Goal: Information Seeking & Learning: Learn about a topic

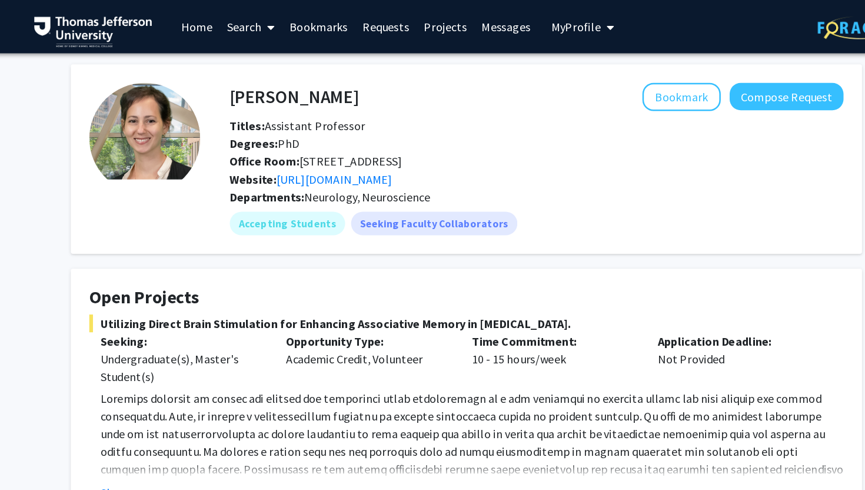
click at [247, 20] on link "Search" at bounding box center [261, 21] width 49 height 41
click at [262, 60] on span "Faculty/Staff" at bounding box center [280, 54] width 87 height 24
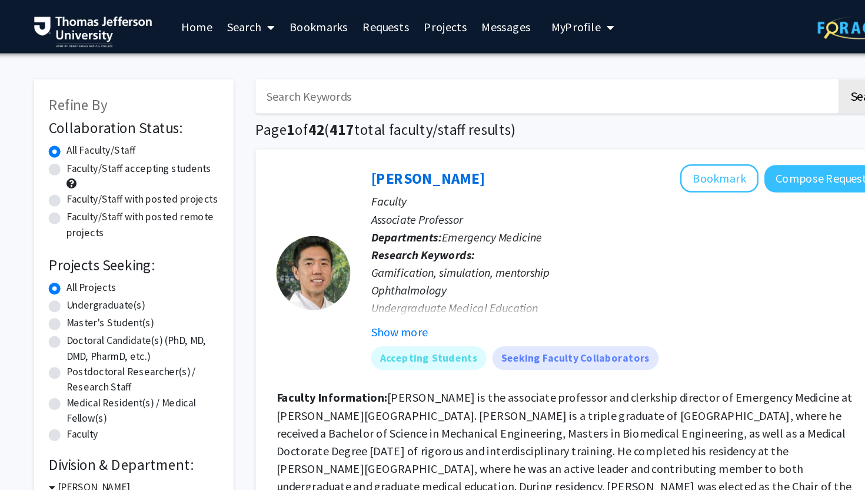
click at [322, 75] on input "Search Keywords" at bounding box center [496, 76] width 462 height 27
type input "surgery"
click at [729, 63] on button "Search" at bounding box center [753, 76] width 48 height 27
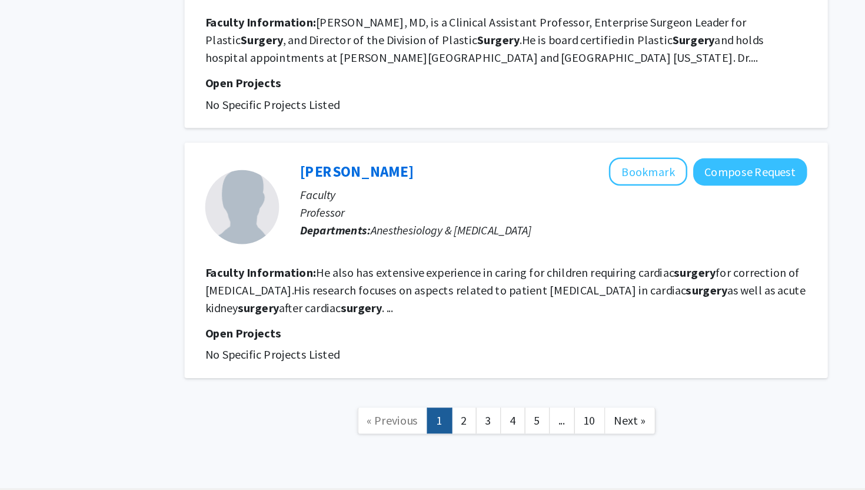
scroll to position [1977, 0]
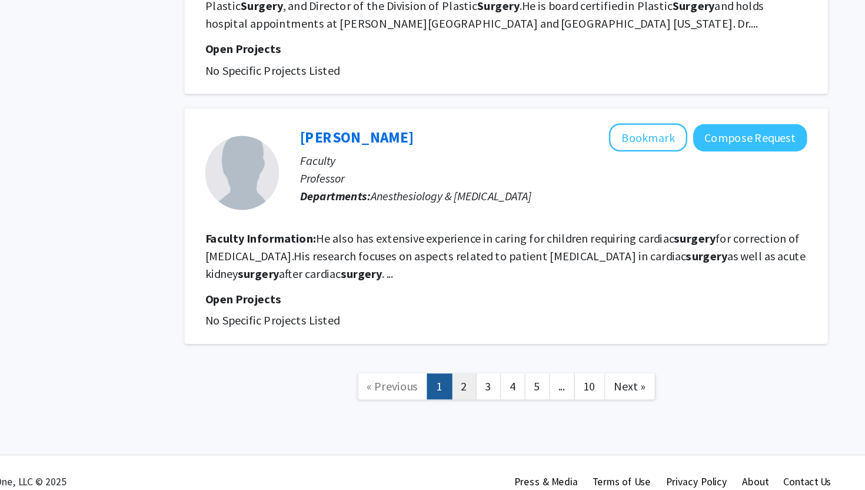
click at [488, 397] on link "2" at bounding box center [487, 407] width 20 height 21
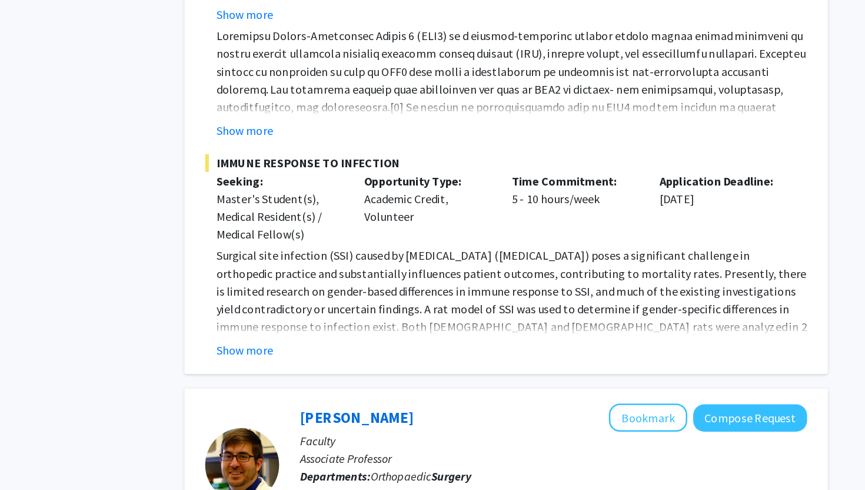
scroll to position [490, 0]
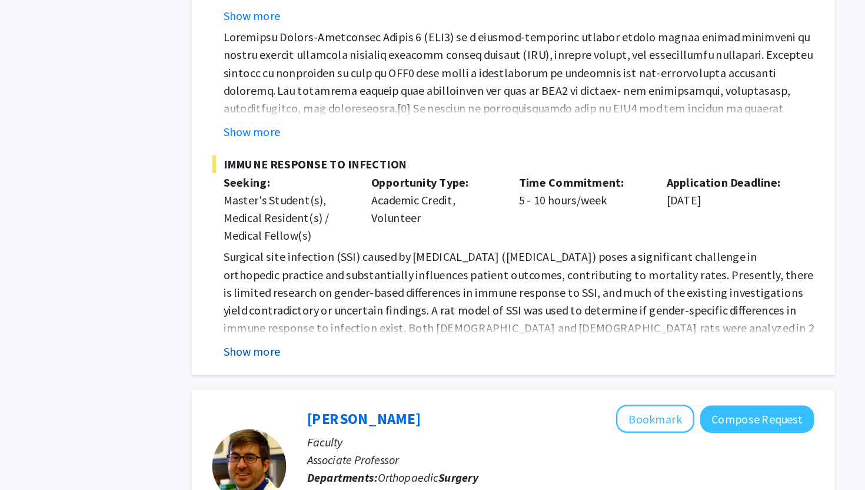
click at [328, 370] on button "Show more" at bounding box center [312, 377] width 45 height 14
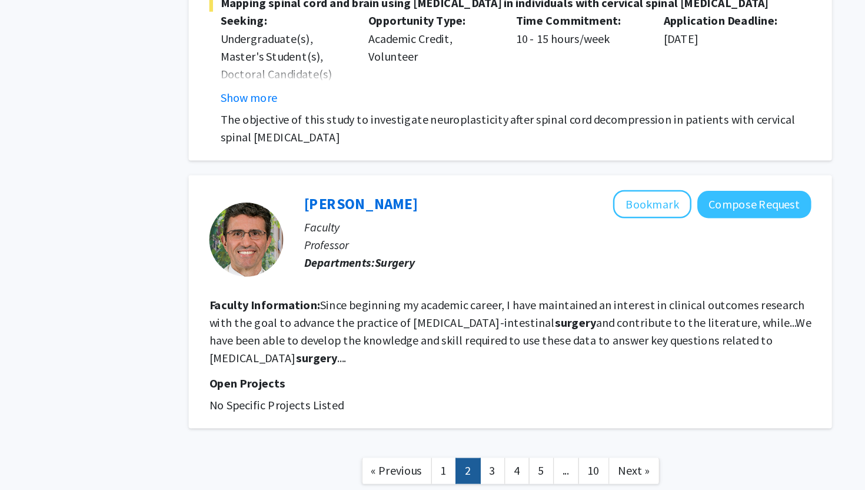
scroll to position [3080, 0]
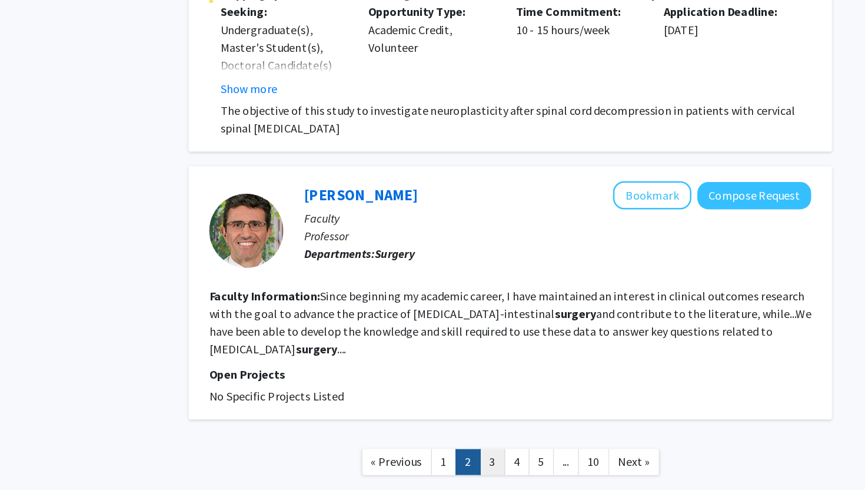
click at [506, 457] on link "3" at bounding box center [507, 467] width 20 height 21
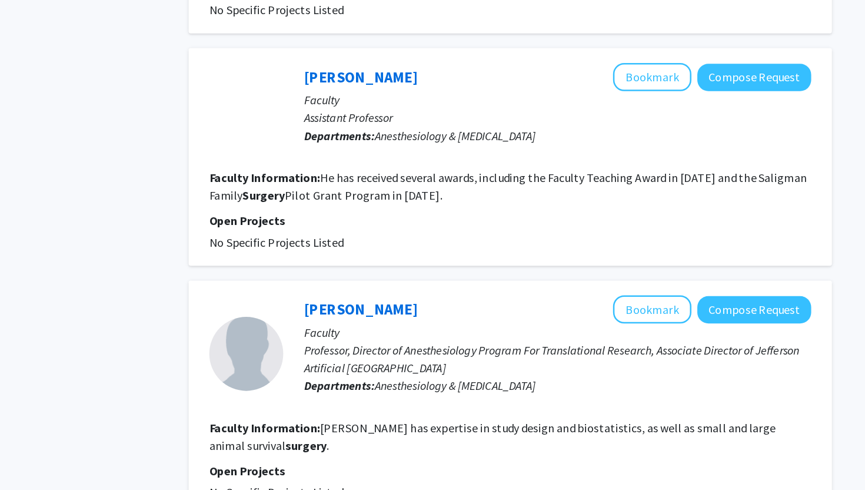
scroll to position [1578, 0]
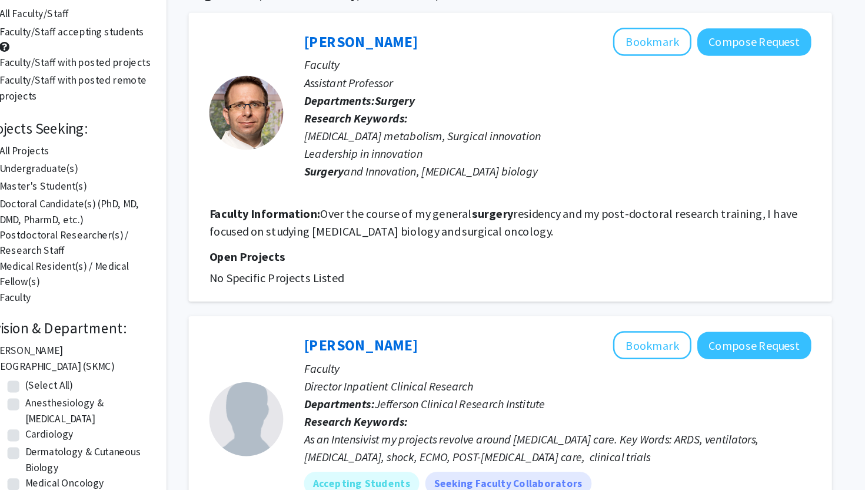
scroll to position [13, 0]
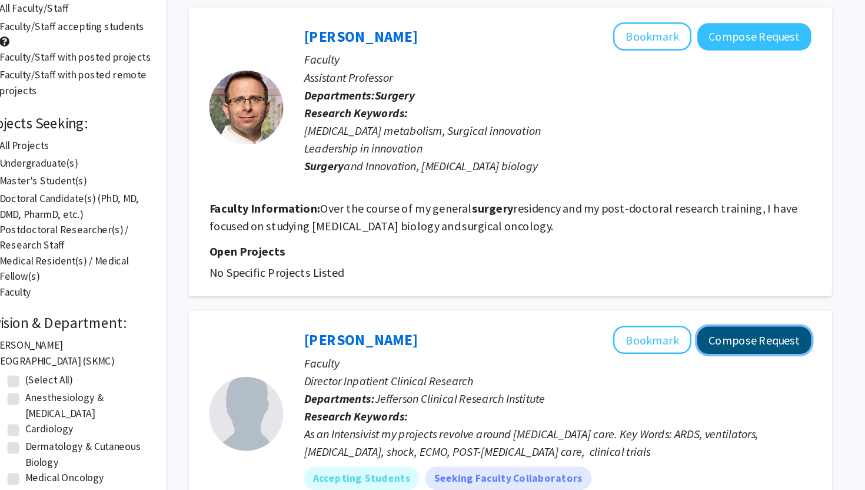
click at [708, 380] on button "Compose Request" at bounding box center [715, 371] width 91 height 22
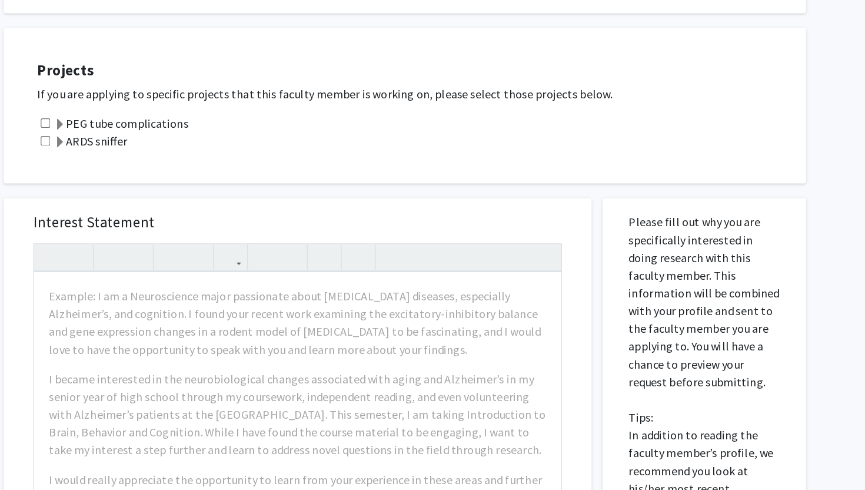
scroll to position [287, 0]
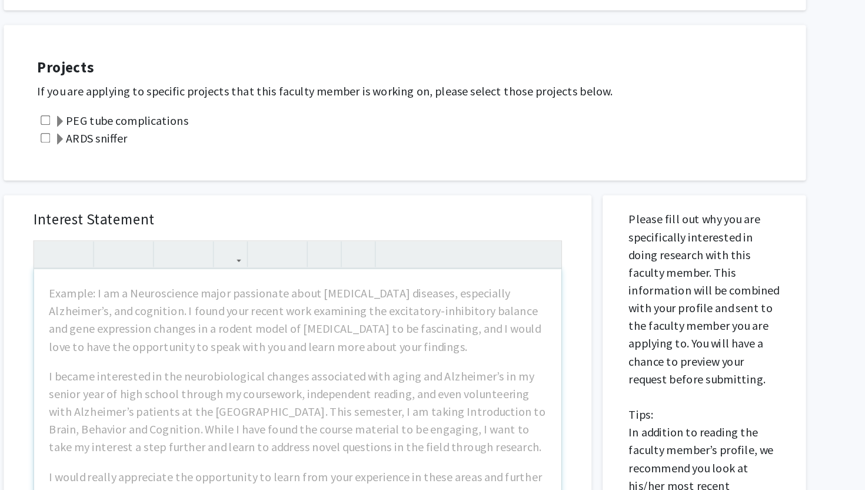
click at [403, 264] on div "Interest Statement Example: I am a Neuroscience major passionate about [MEDICAL…" at bounding box center [351, 430] width 444 height 351
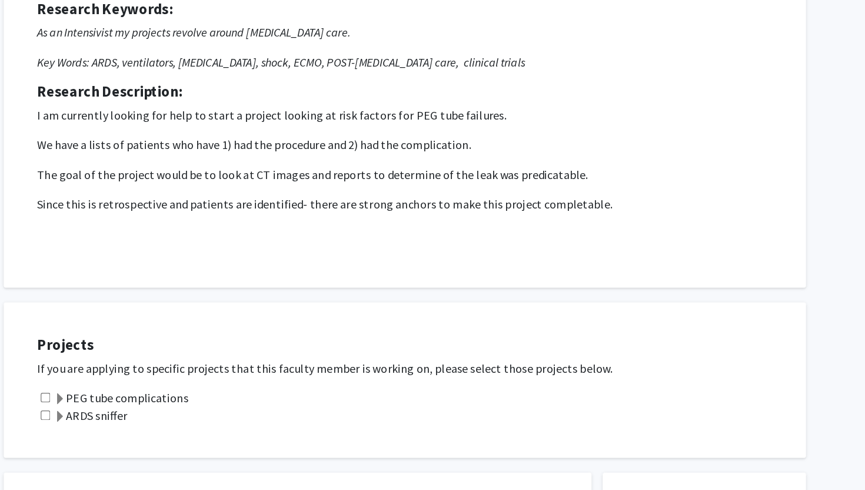
scroll to position [0, 0]
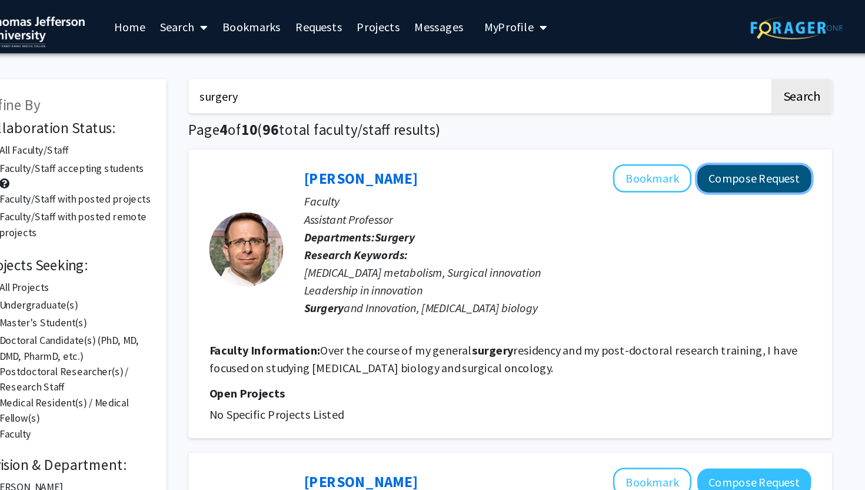
click at [716, 147] on button "Compose Request" at bounding box center [715, 142] width 91 height 22
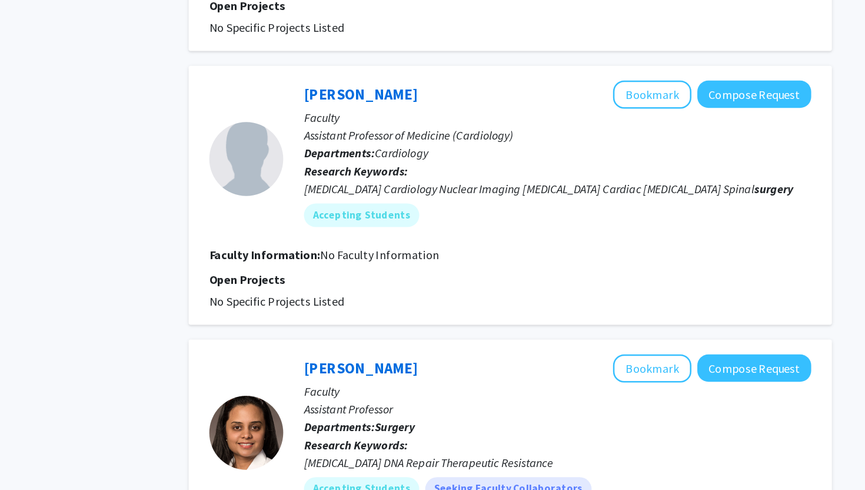
scroll to position [2770, 0]
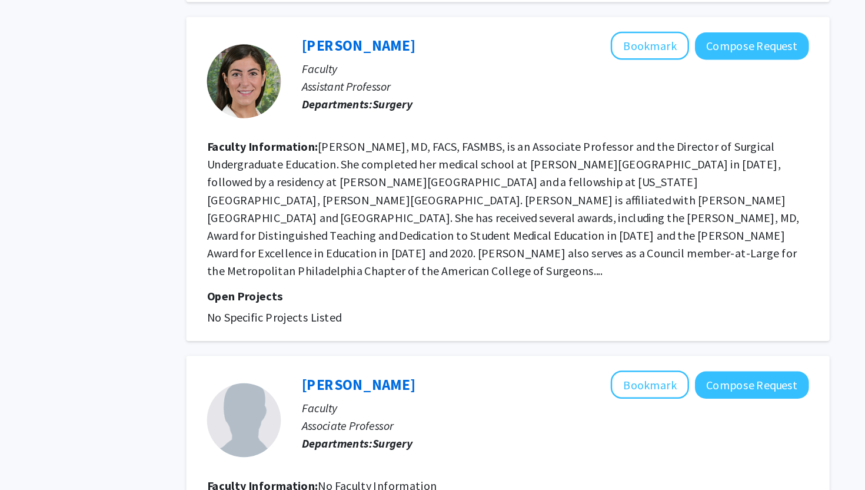
scroll to position [1143, 0]
click at [733, 321] on fg-read-more "[PERSON_NAME], MD, FACS, FASMBS, is an Associate Professor and the Director of …" at bounding box center [516, 265] width 471 height 111
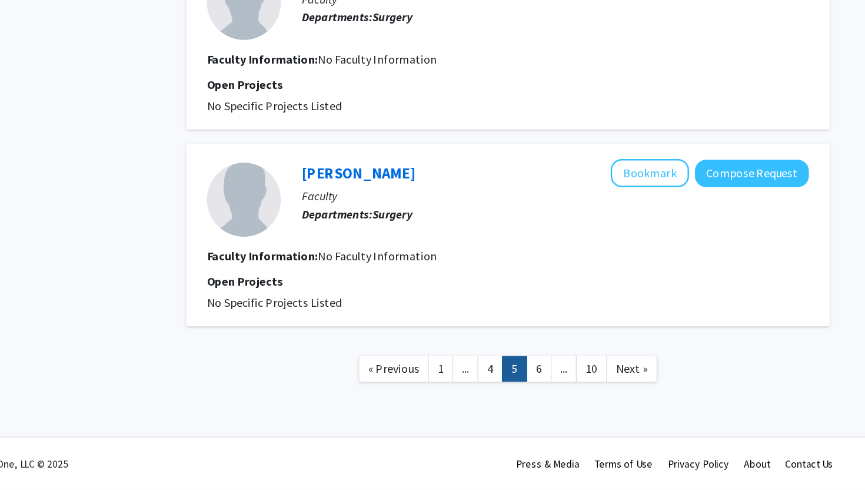
scroll to position [1652, 0]
click at [545, 397] on link "6" at bounding box center [546, 393] width 20 height 21
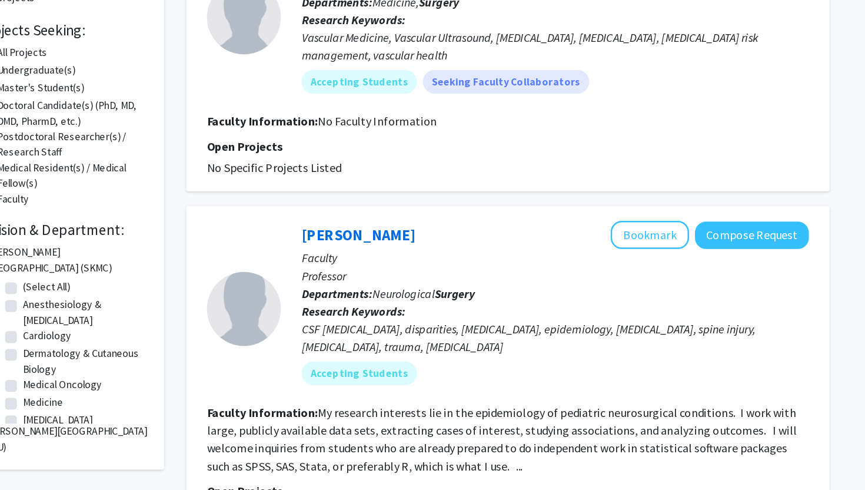
scroll to position [224, 0]
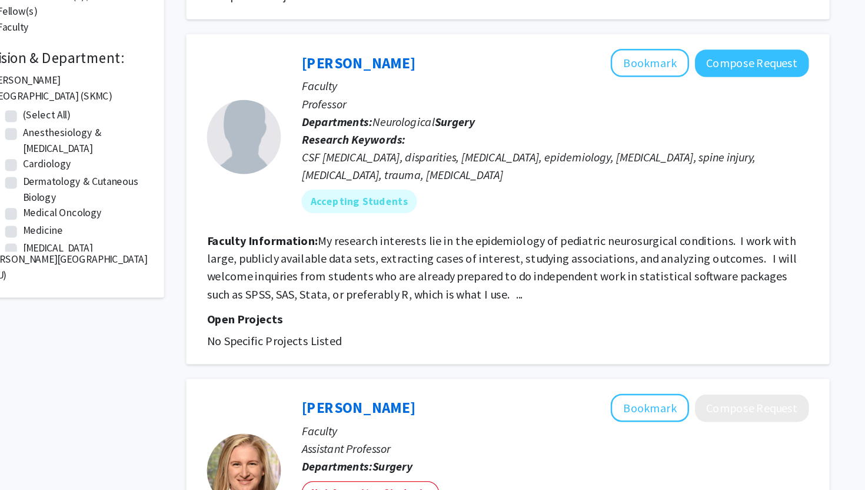
click at [472, 321] on fg-read-more "My research interests lie in the epidemiology of pediatric neurosurgical condit…" at bounding box center [516, 312] width 470 height 54
click at [326, 289] on b "Faculty Information:" at bounding box center [325, 291] width 88 height 12
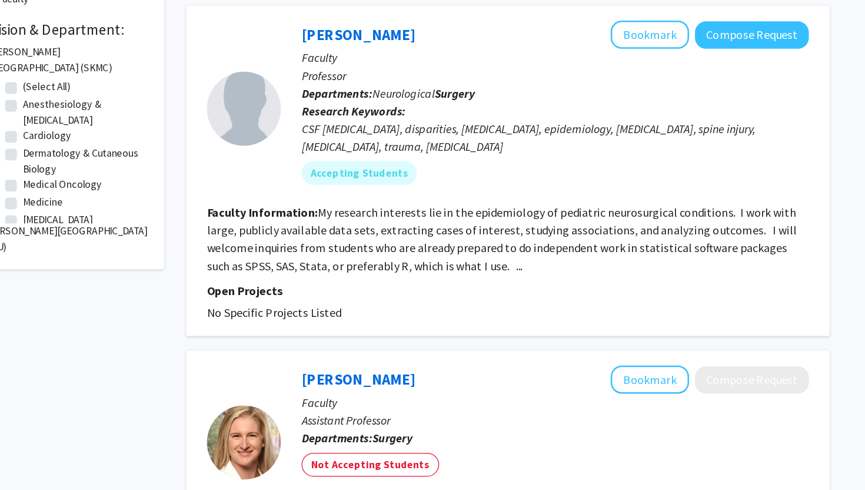
scroll to position [248, 0]
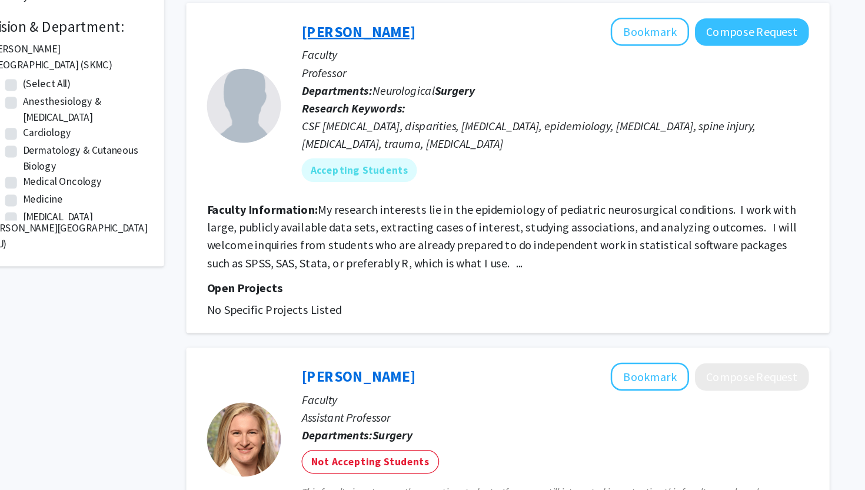
click at [386, 127] on link "[PERSON_NAME]" at bounding box center [402, 125] width 91 height 15
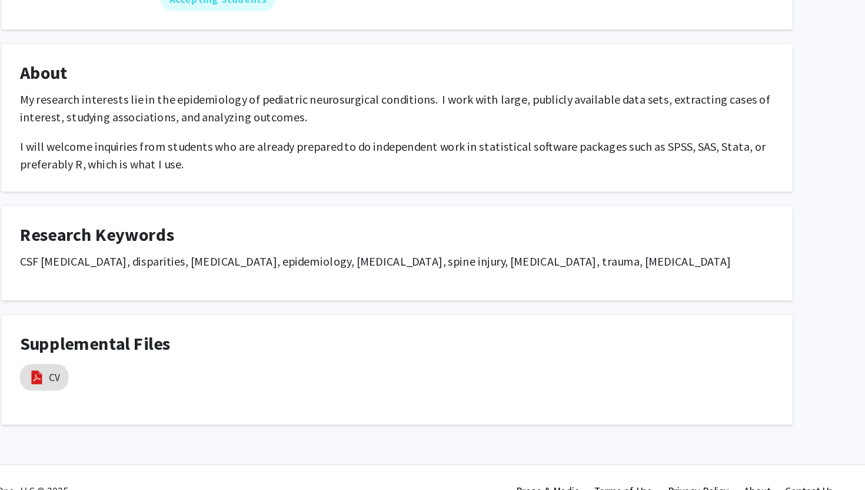
scroll to position [100, 0]
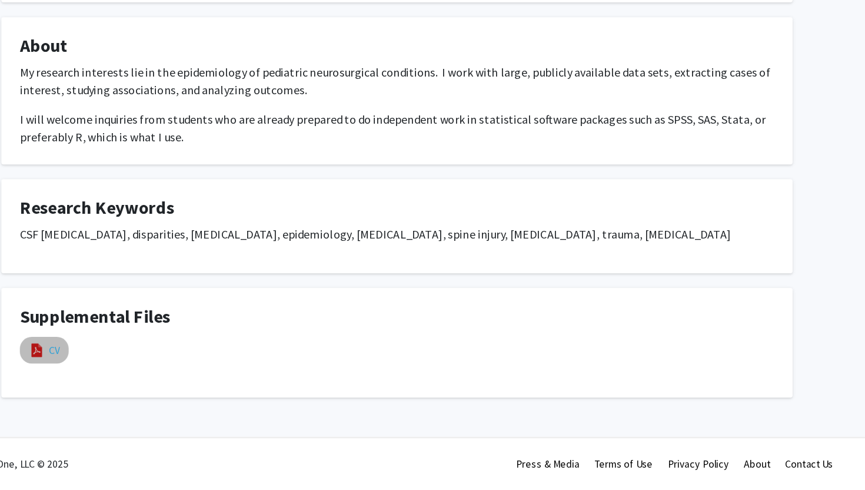
click at [162, 374] on link "CV" at bounding box center [159, 379] width 9 height 12
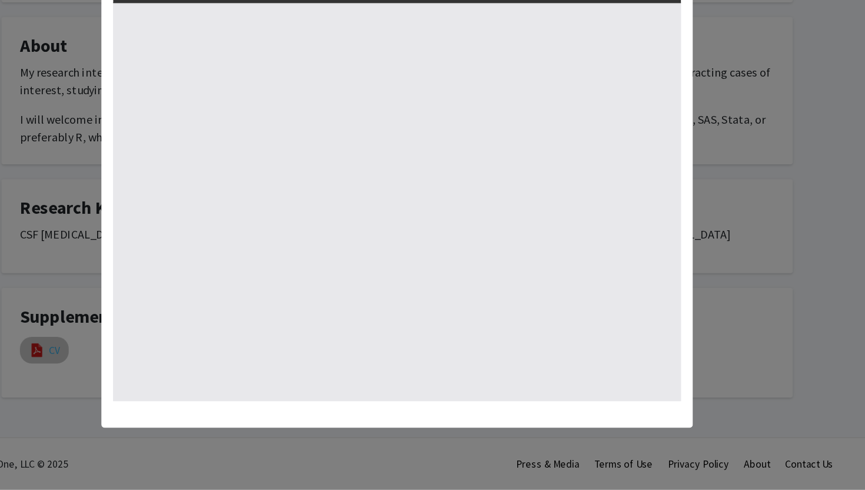
select select "custom"
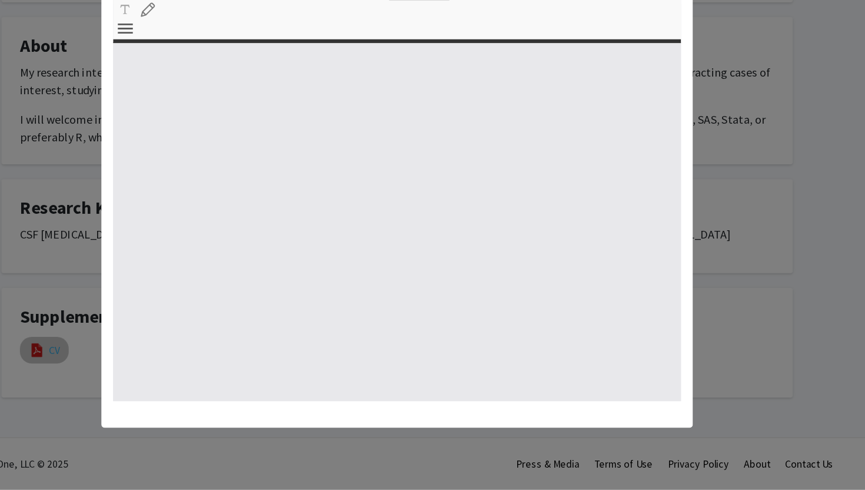
type input "0"
select select "custom"
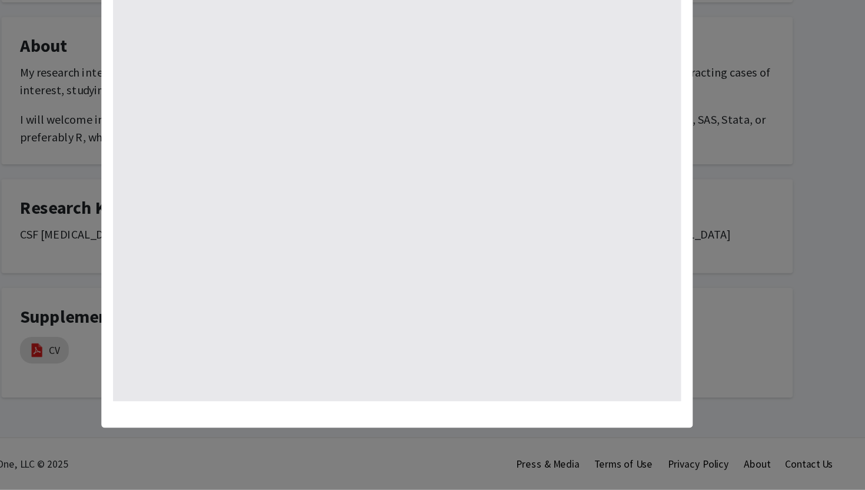
type input "1"
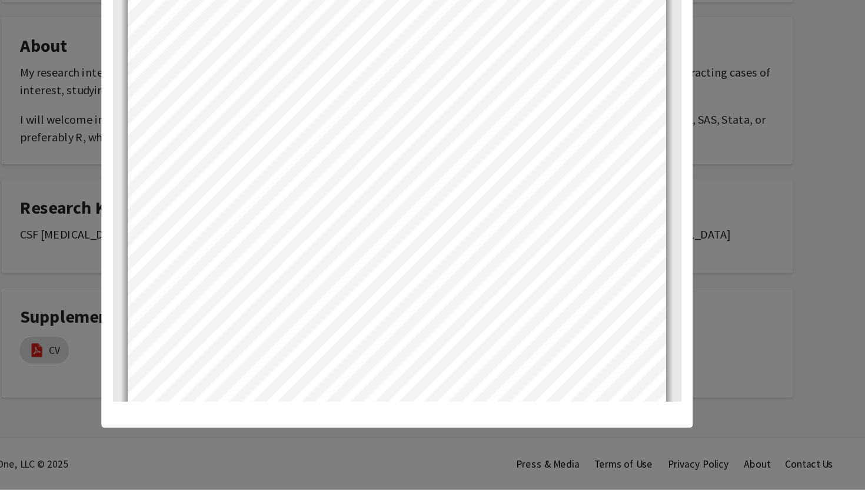
select select "auto"
type input "1"
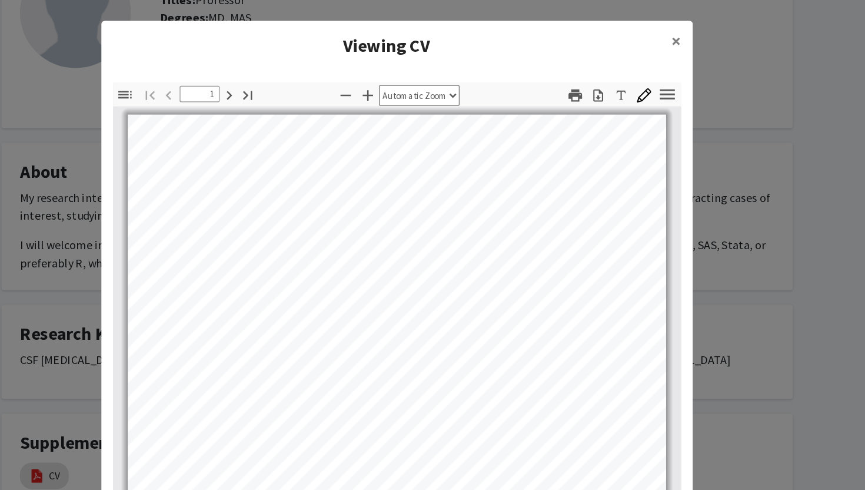
scroll to position [1, 0]
click at [167, 200] on modal-container "Viewing CV × Thumbnails Document Outline Attachments Layers Current Outline Ite…" at bounding box center [432, 245] width 865 height 490
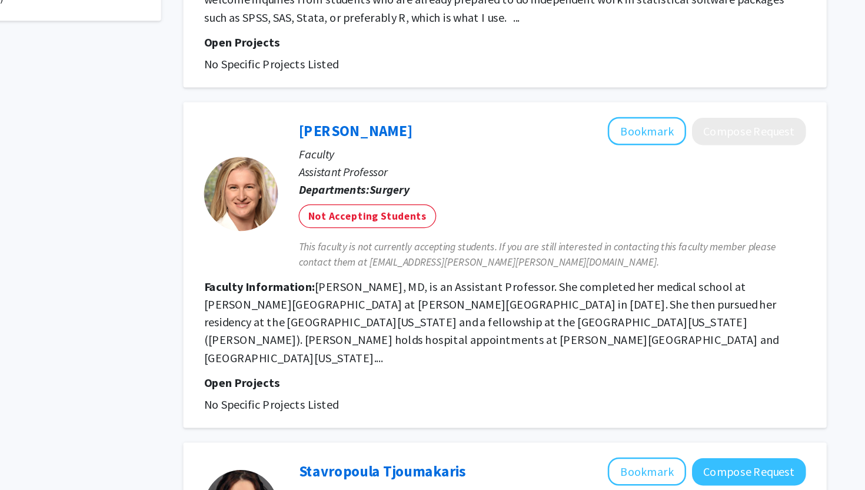
scroll to position [460, 0]
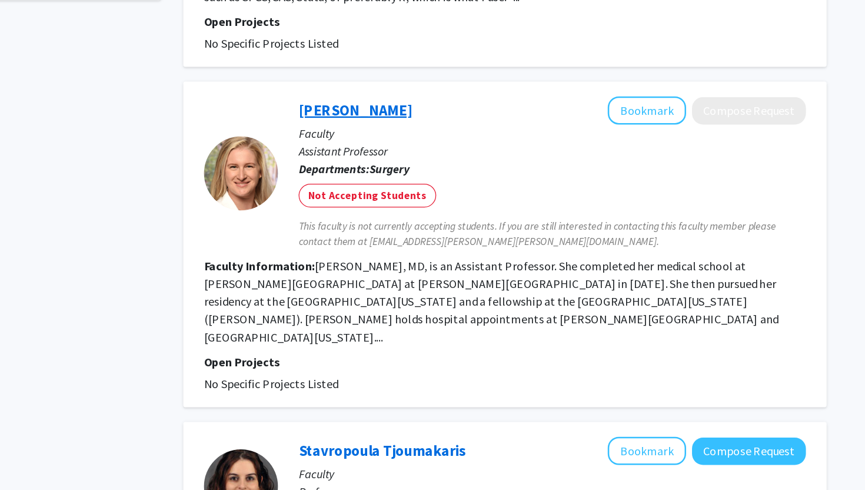
click at [414, 185] on link "[PERSON_NAME]" at bounding box center [402, 187] width 91 height 15
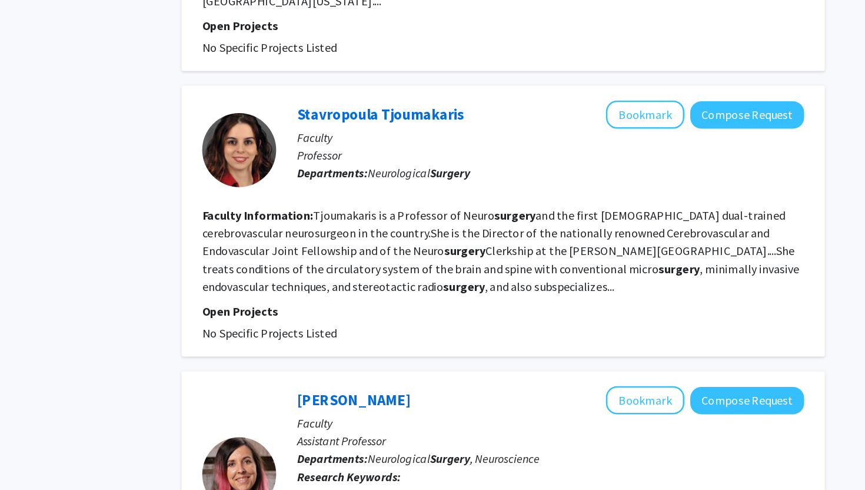
scroll to position [729, 0]
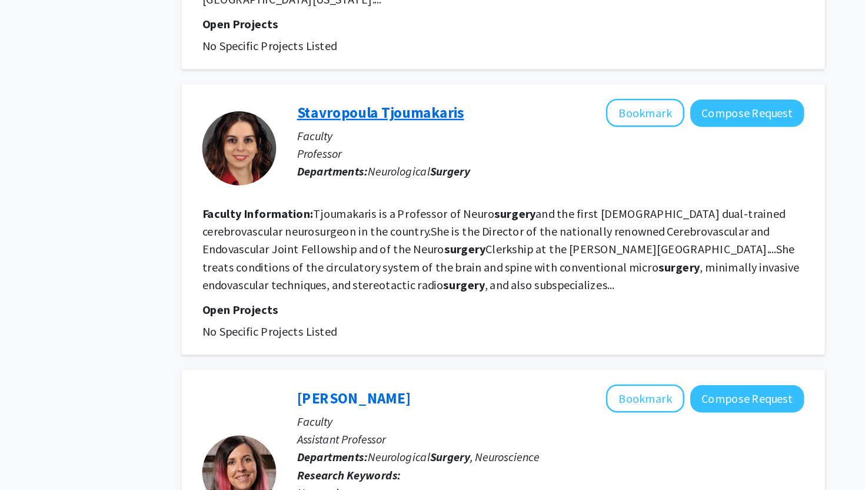
click at [397, 182] on link "Stavropoula Tjoumakaris" at bounding box center [423, 189] width 133 height 15
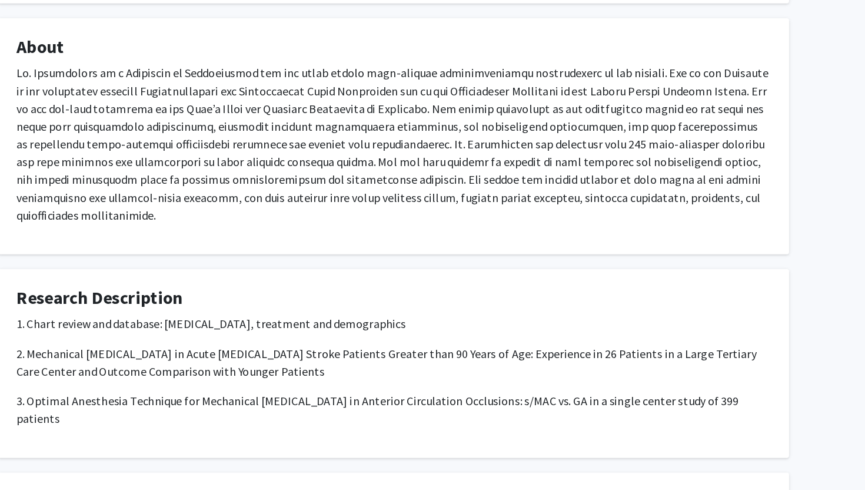
scroll to position [177, 0]
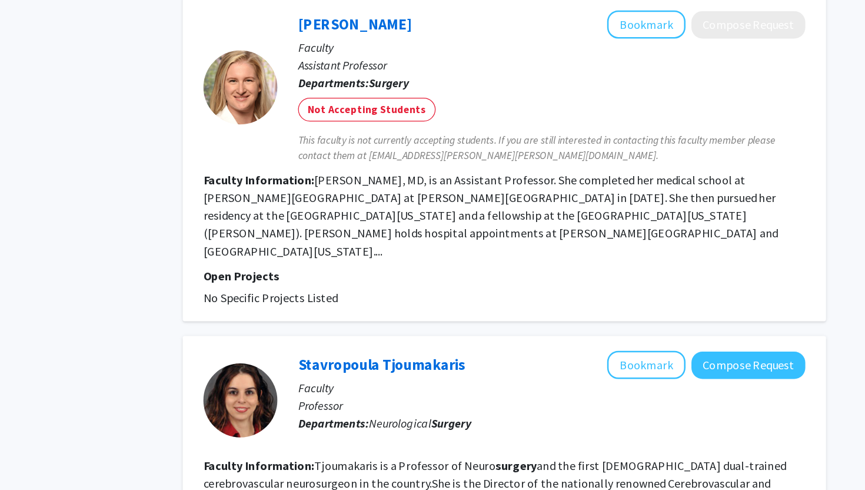
scroll to position [569, 0]
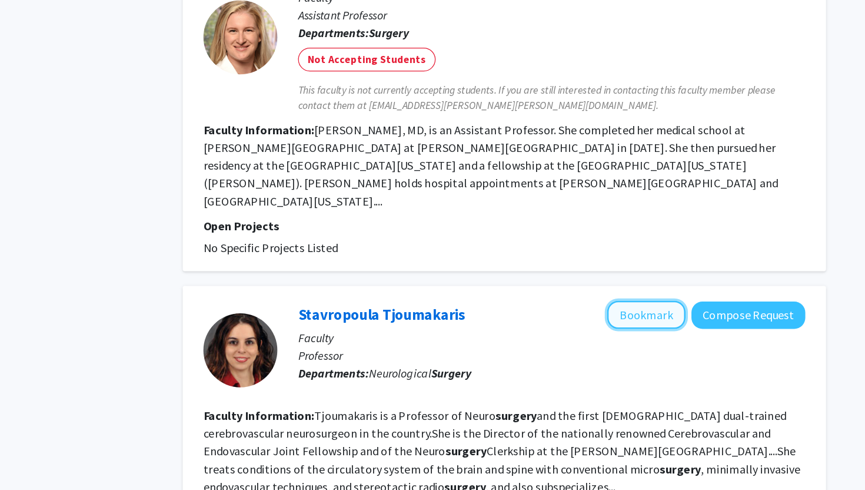
click at [637, 339] on button "Bookmark" at bounding box center [634, 350] width 62 height 22
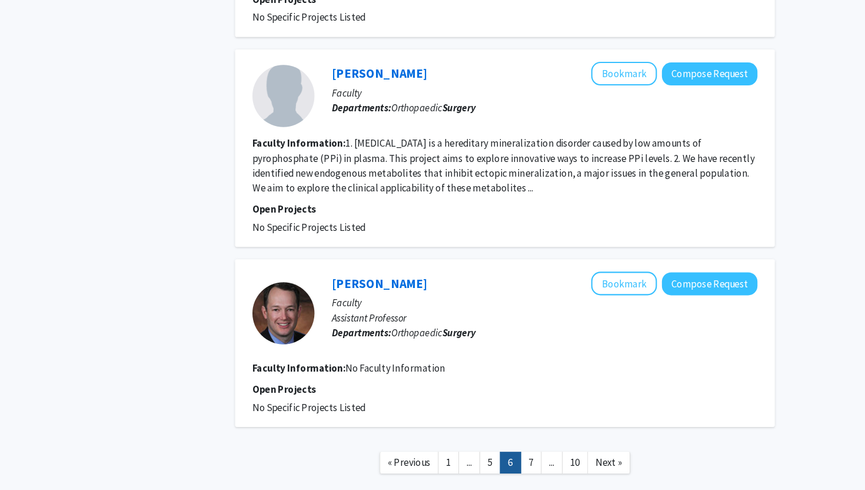
scroll to position [1963, 0]
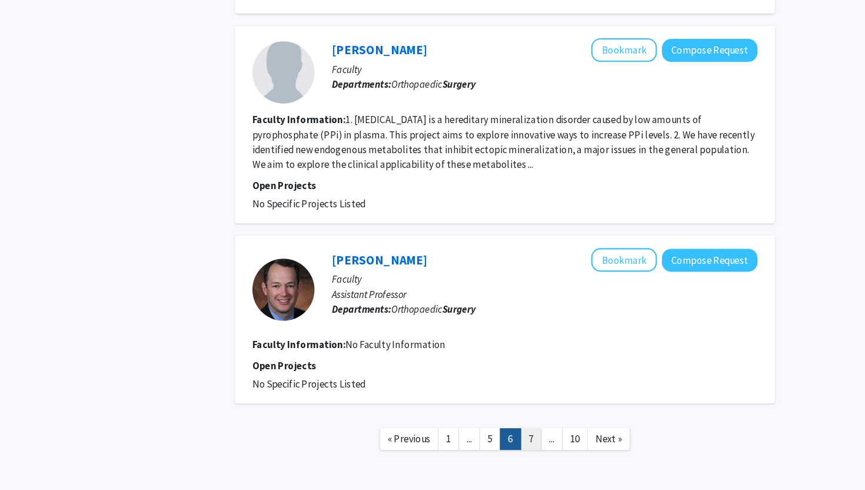
click at [544, 431] on link "7" at bounding box center [546, 441] width 20 height 21
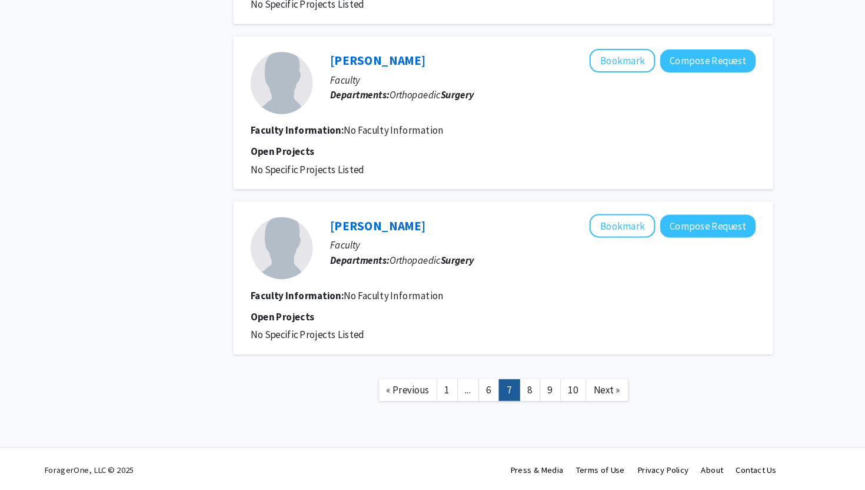
scroll to position [1370, 0]
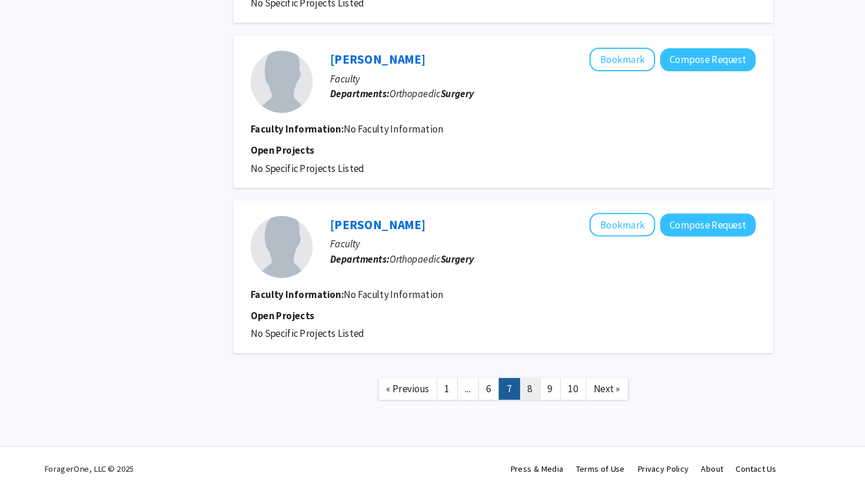
click at [550, 393] on link "8" at bounding box center [546, 393] width 20 height 21
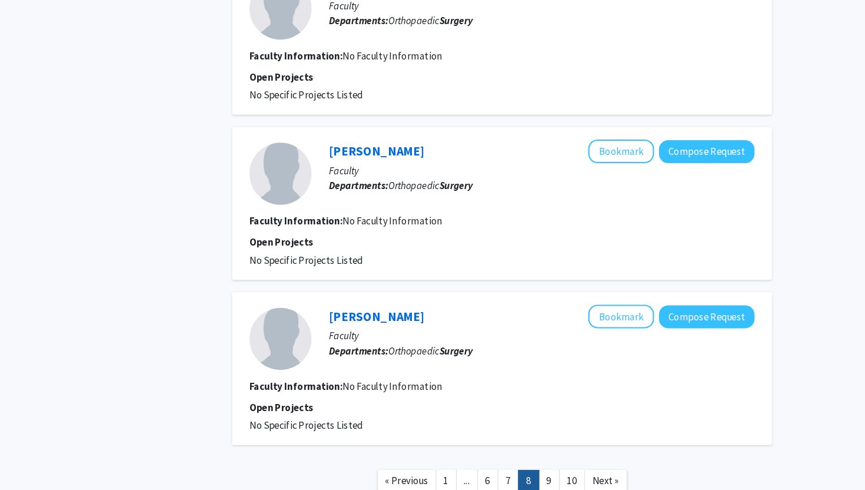
scroll to position [1292, 0]
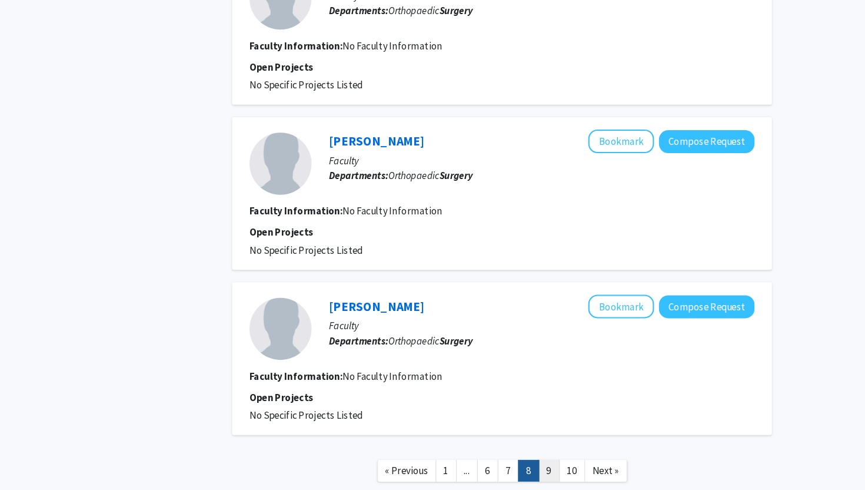
click at [564, 470] on link "9" at bounding box center [566, 471] width 20 height 21
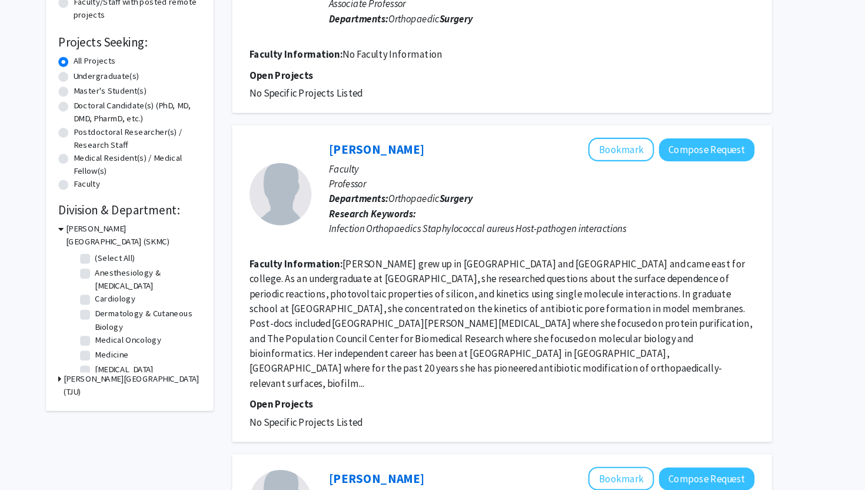
scroll to position [167, 0]
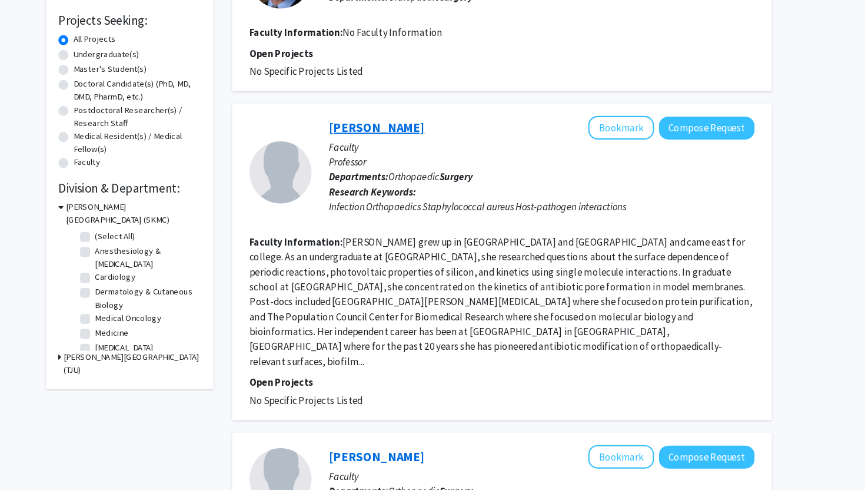
click at [393, 149] on link "[PERSON_NAME]" at bounding box center [402, 145] width 91 height 15
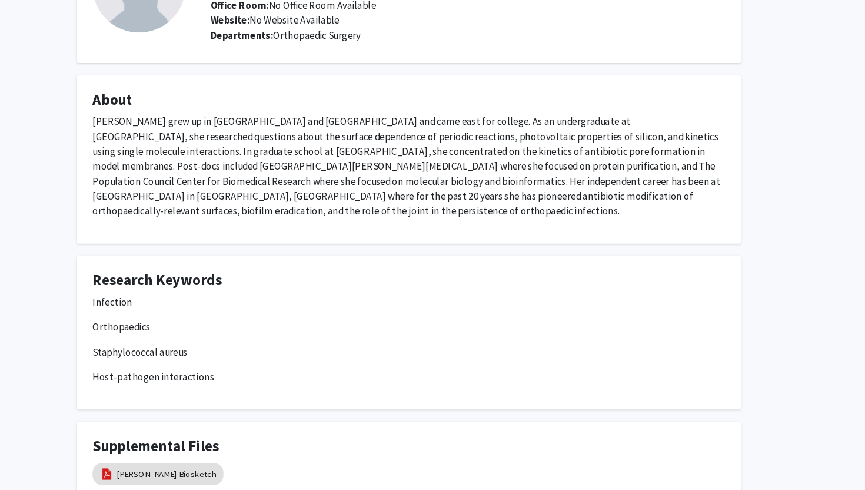
scroll to position [180, 0]
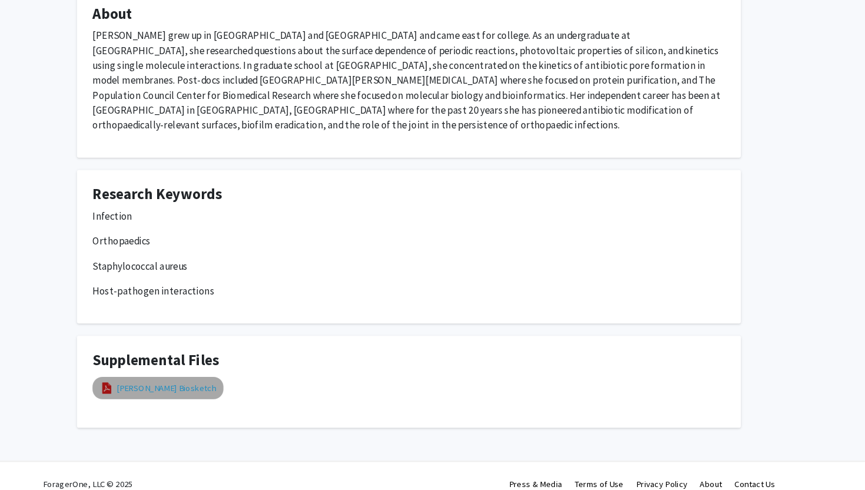
click at [231, 387] on link "[PERSON_NAME] Biosketch" at bounding box center [202, 393] width 94 height 12
select select "custom"
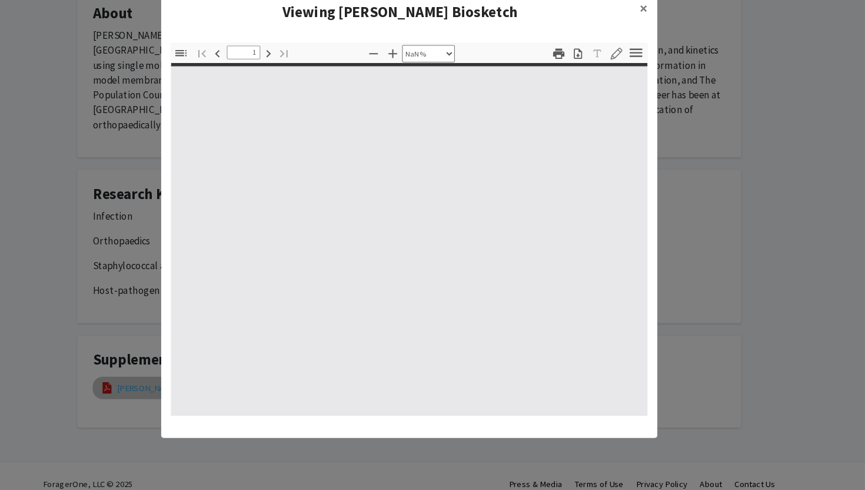
type input "0"
select select "custom"
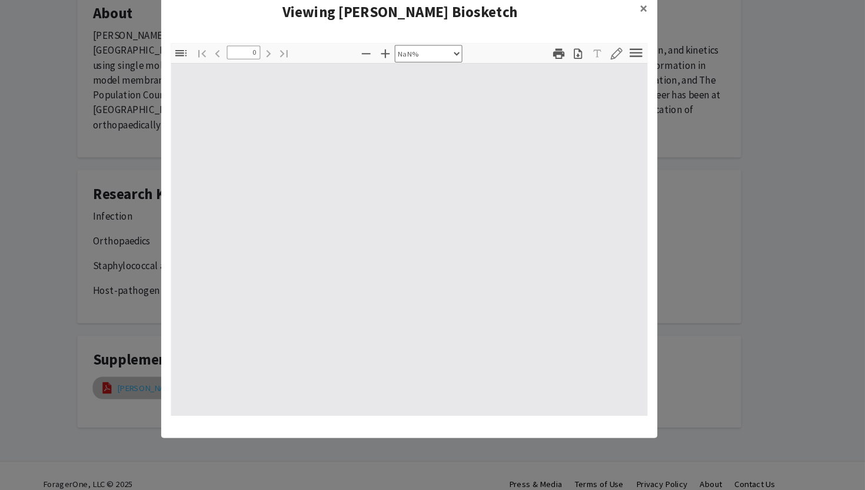
type input "1"
select select "auto"
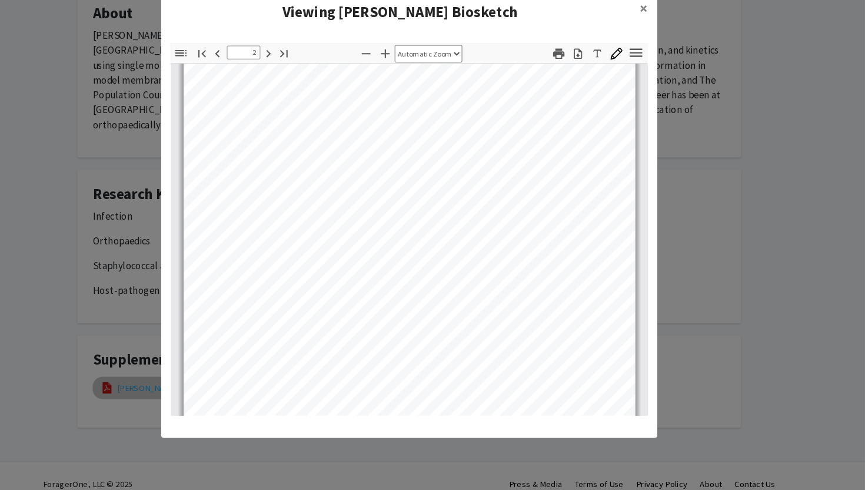
scroll to position [593, 0]
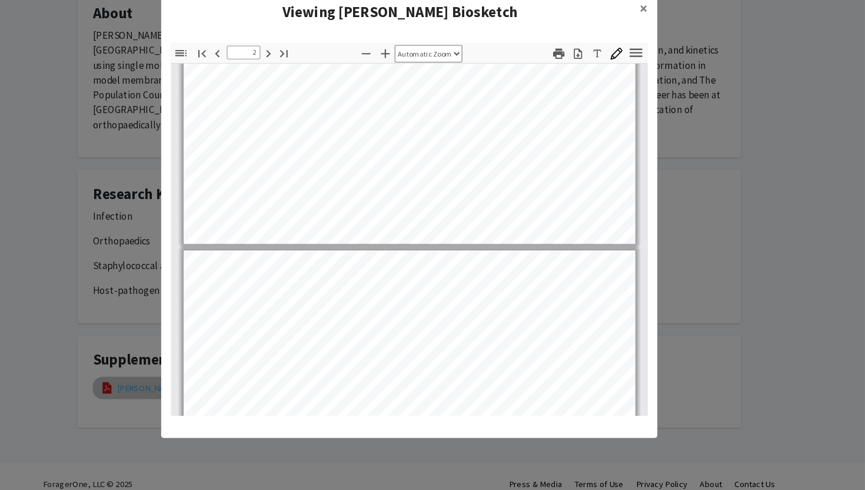
type input "1"
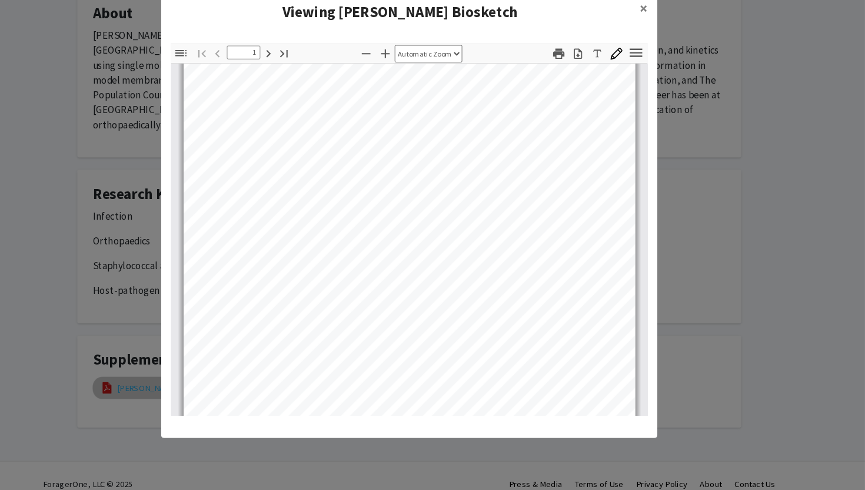
scroll to position [21, 0]
click at [800, 247] on modal-container "Viewing [PERSON_NAME] Biosketch × Thumbnails Document Outline Attachments Layer…" at bounding box center [432, 245] width 865 height 490
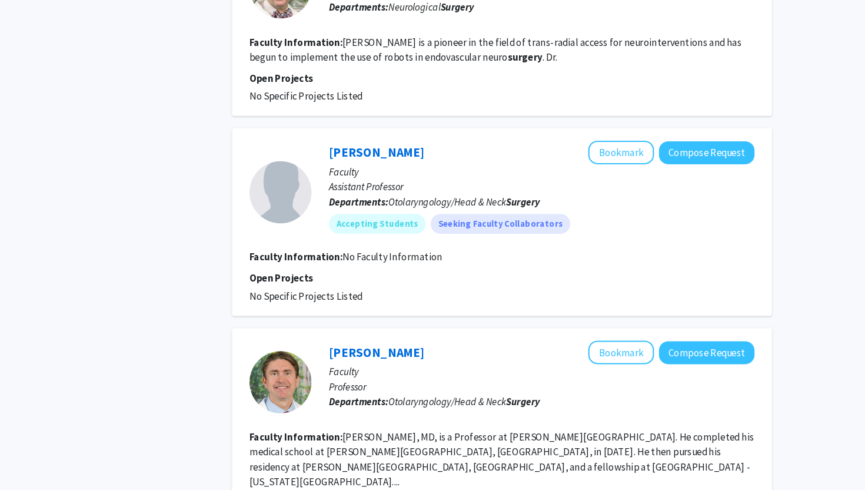
scroll to position [1477, 0]
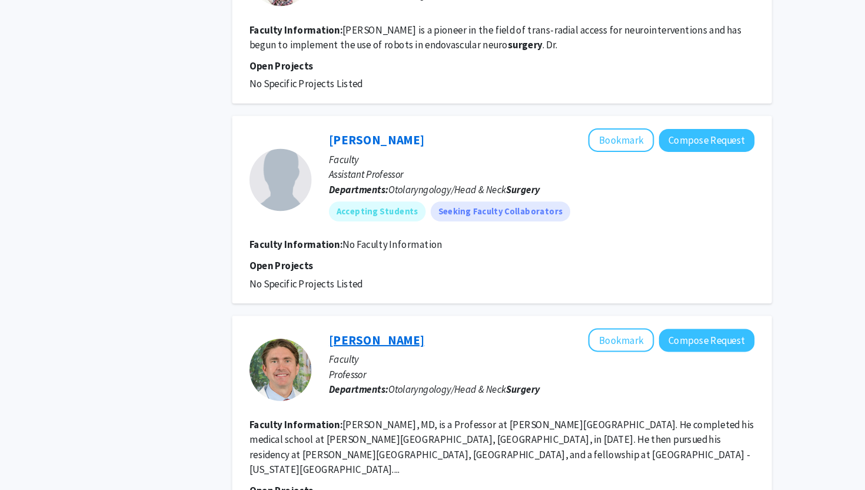
click at [427, 340] on link "[PERSON_NAME]" at bounding box center [402, 347] width 91 height 15
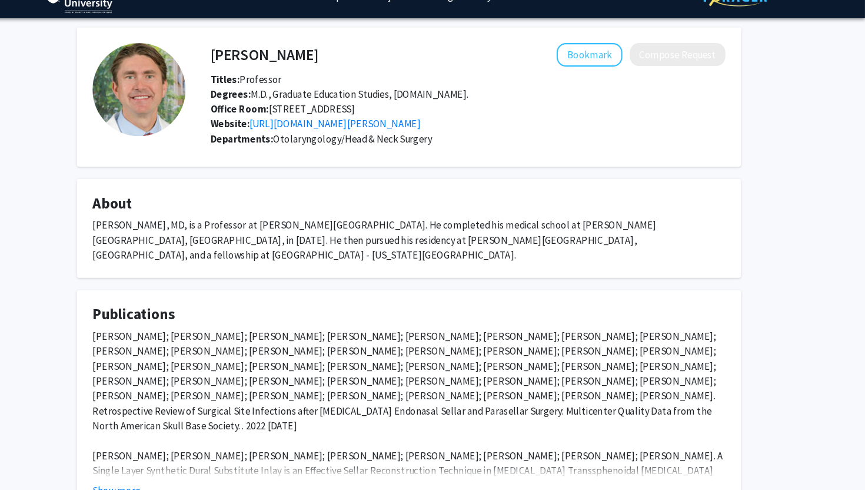
scroll to position [4, 0]
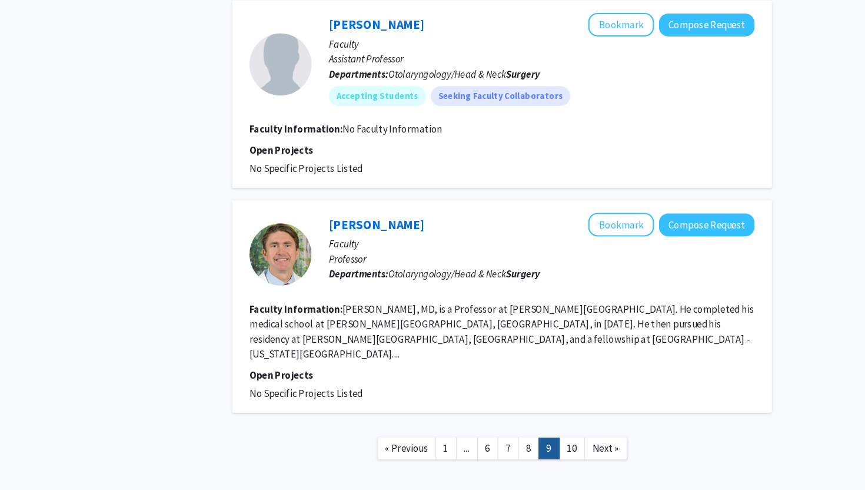
scroll to position [1600, 0]
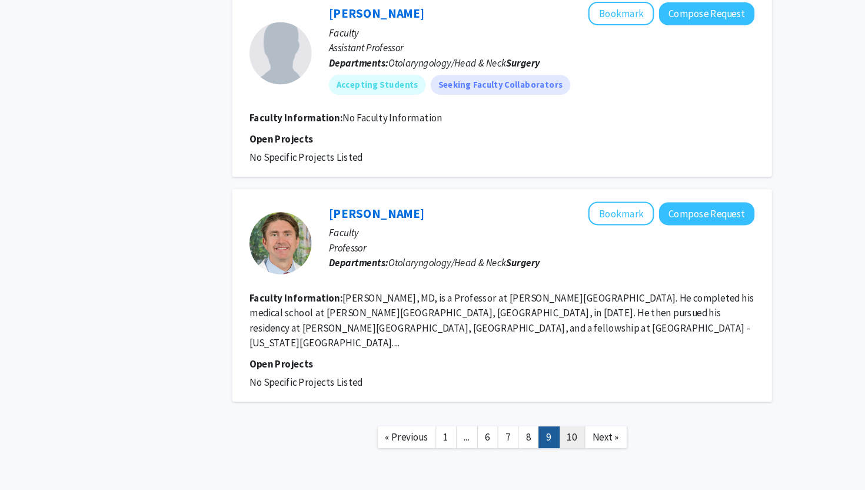
click at [591, 426] on link "10" at bounding box center [587, 436] width 25 height 21
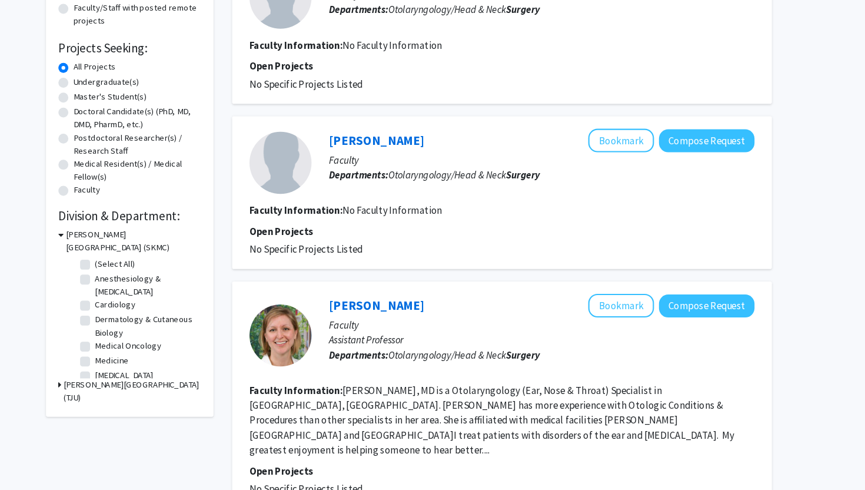
scroll to position [172, 0]
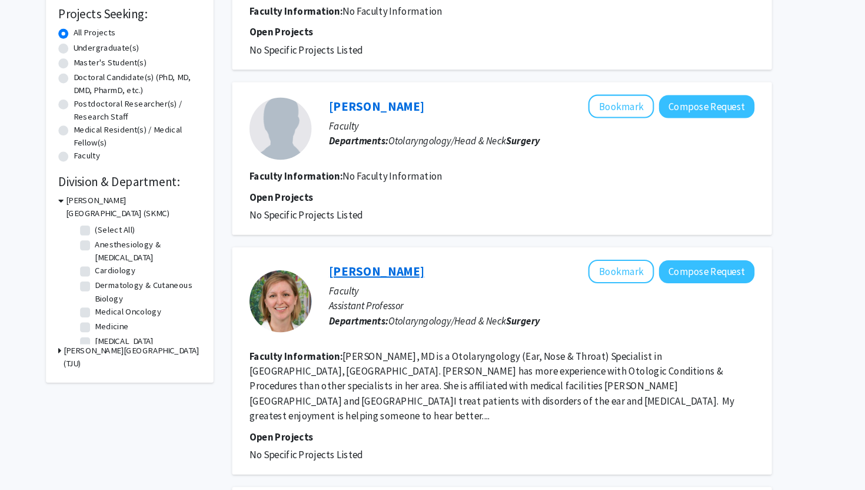
click at [412, 281] on link "[PERSON_NAME]" at bounding box center [402, 282] width 91 height 15
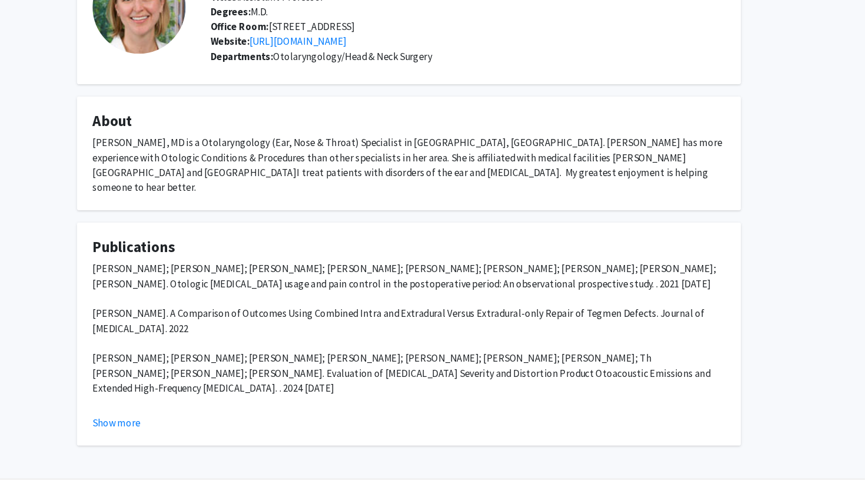
scroll to position [109, 0]
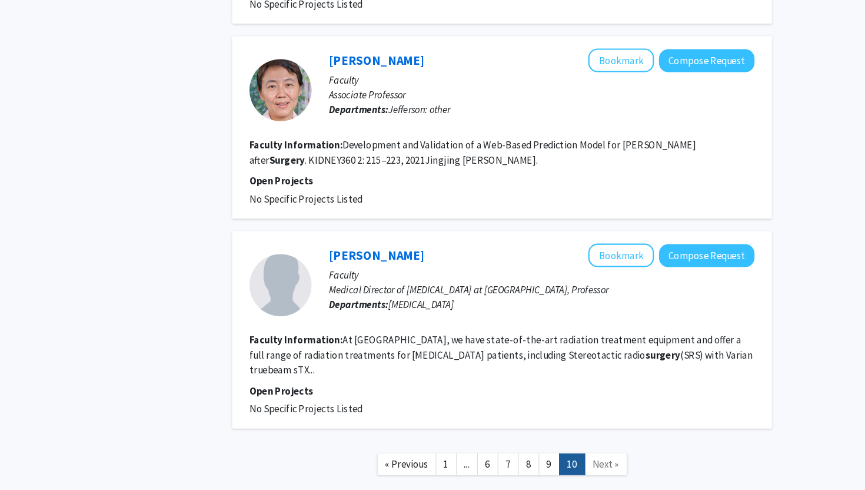
scroll to position [833, 0]
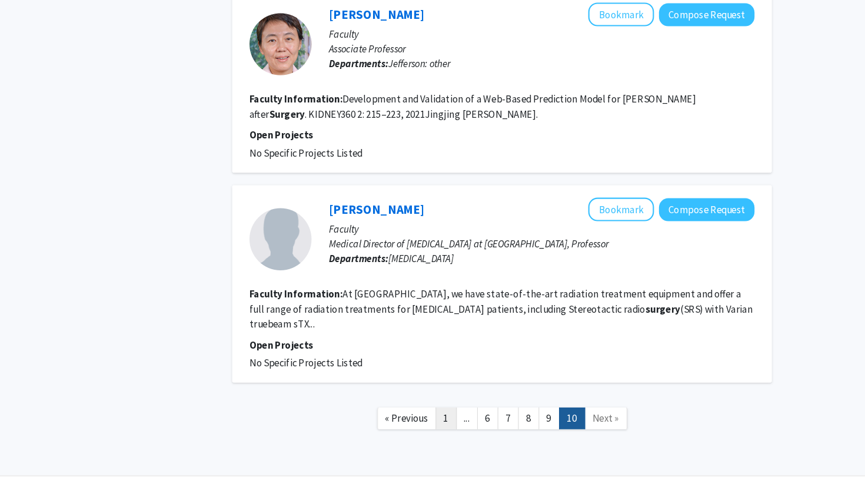
click at [473, 411] on link "1" at bounding box center [468, 421] width 20 height 21
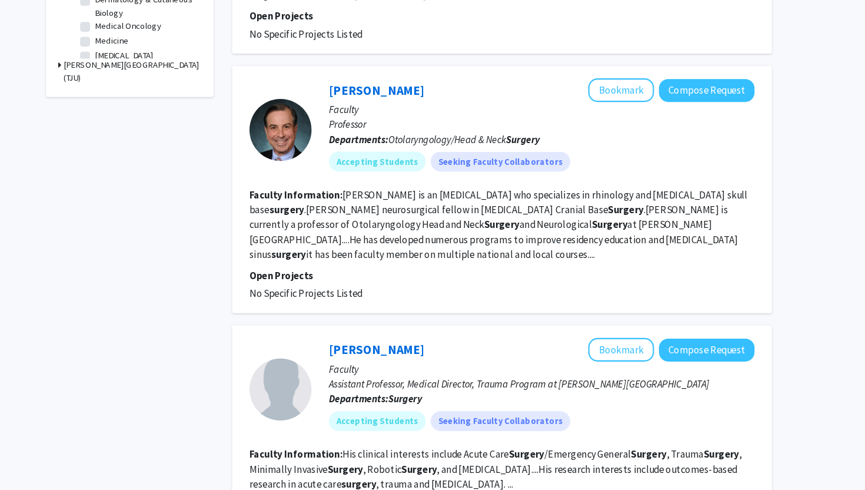
scroll to position [447, 0]
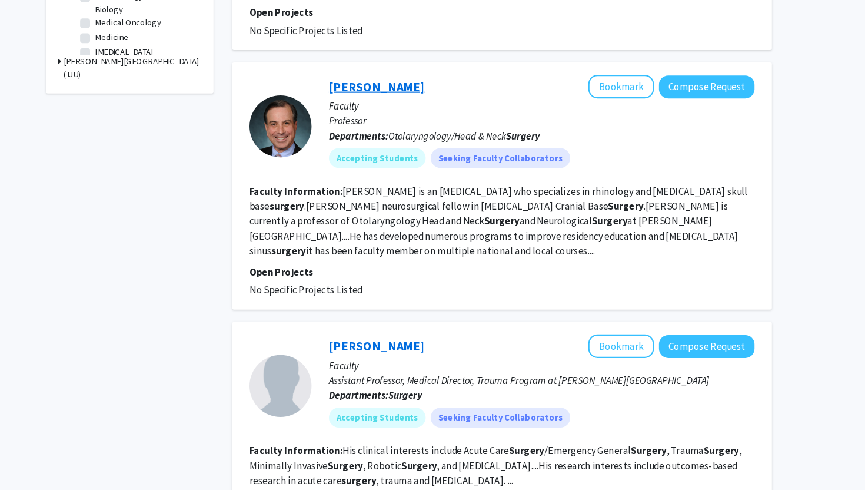
click at [392, 111] on link "[PERSON_NAME]" at bounding box center [402, 106] width 91 height 15
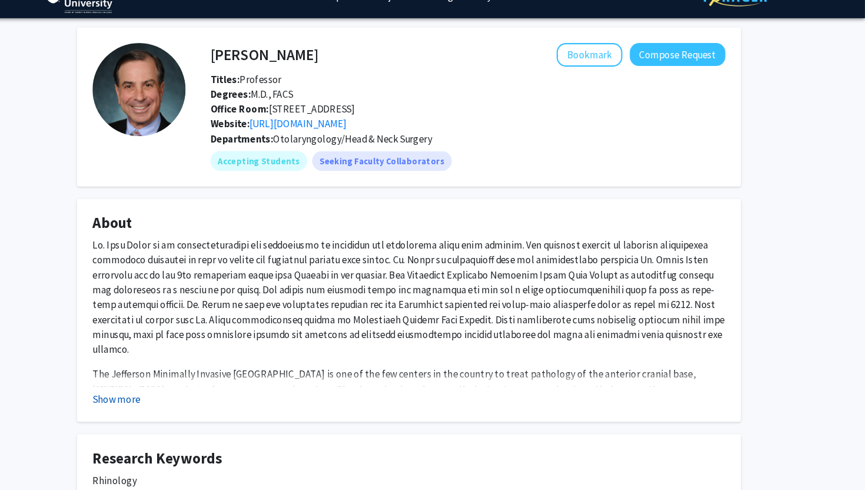
click at [143, 409] on button "Show more" at bounding box center [154, 403] width 45 height 14
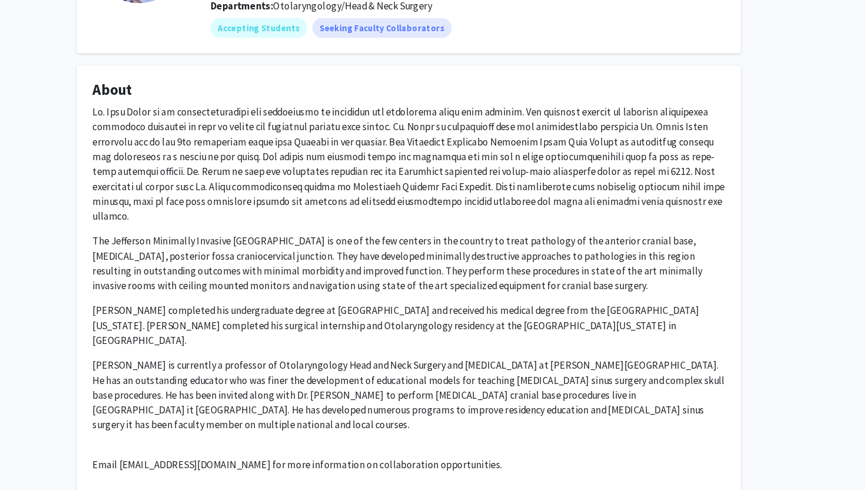
scroll to position [165, 0]
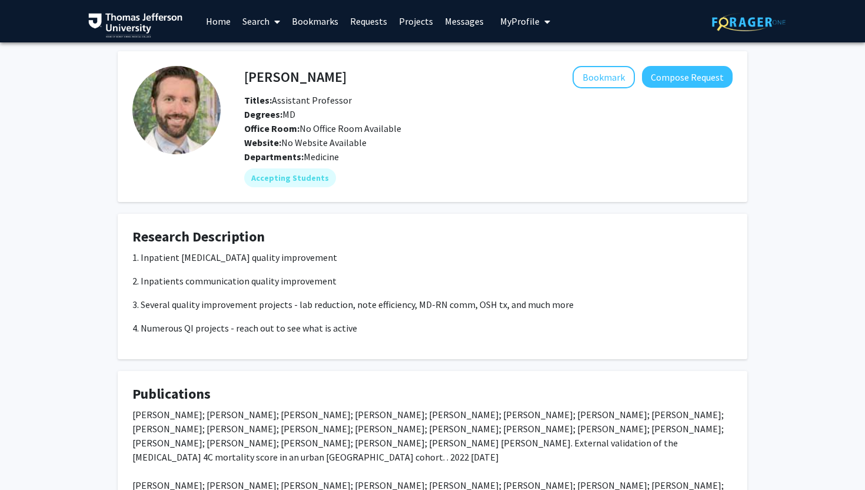
scroll to position [132, 0]
